Goal: Information Seeking & Learning: Learn about a topic

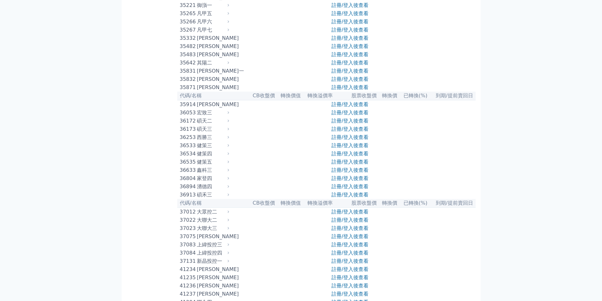
scroll to position [1358, 0]
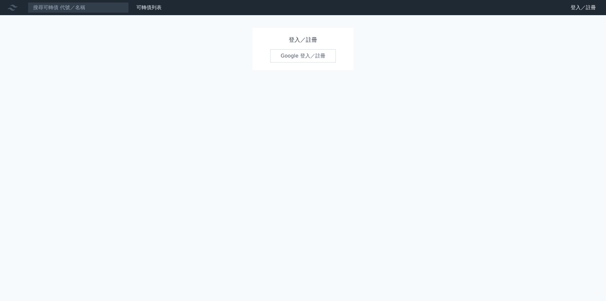
click at [314, 56] on link "Google 登入／註冊" at bounding box center [303, 55] width 66 height 13
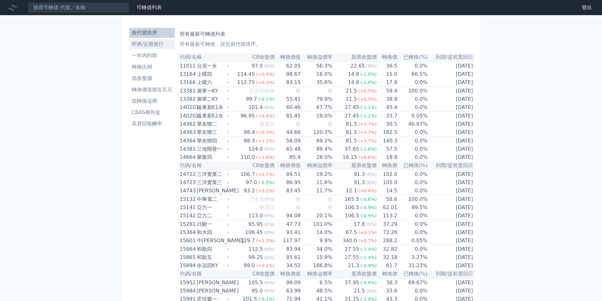
click at [159, 46] on li "即將/近期發行" at bounding box center [151, 44] width 45 height 8
